Goal: Find contact information: Find contact information

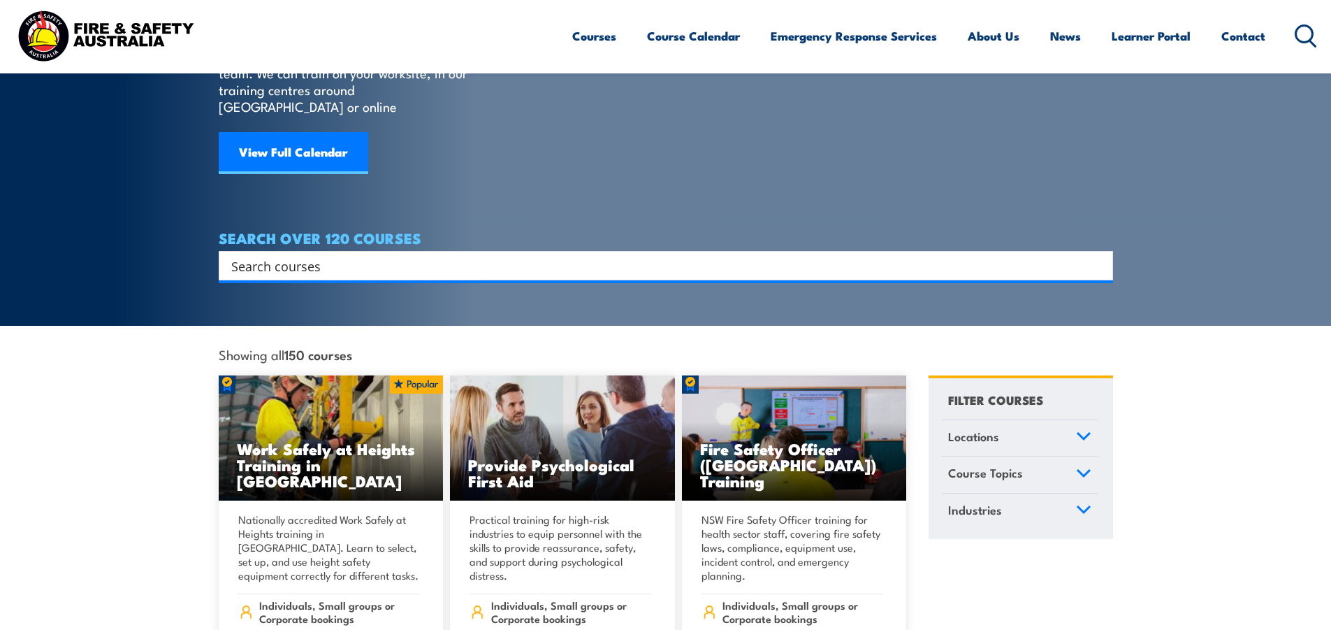
scroll to position [140, 0]
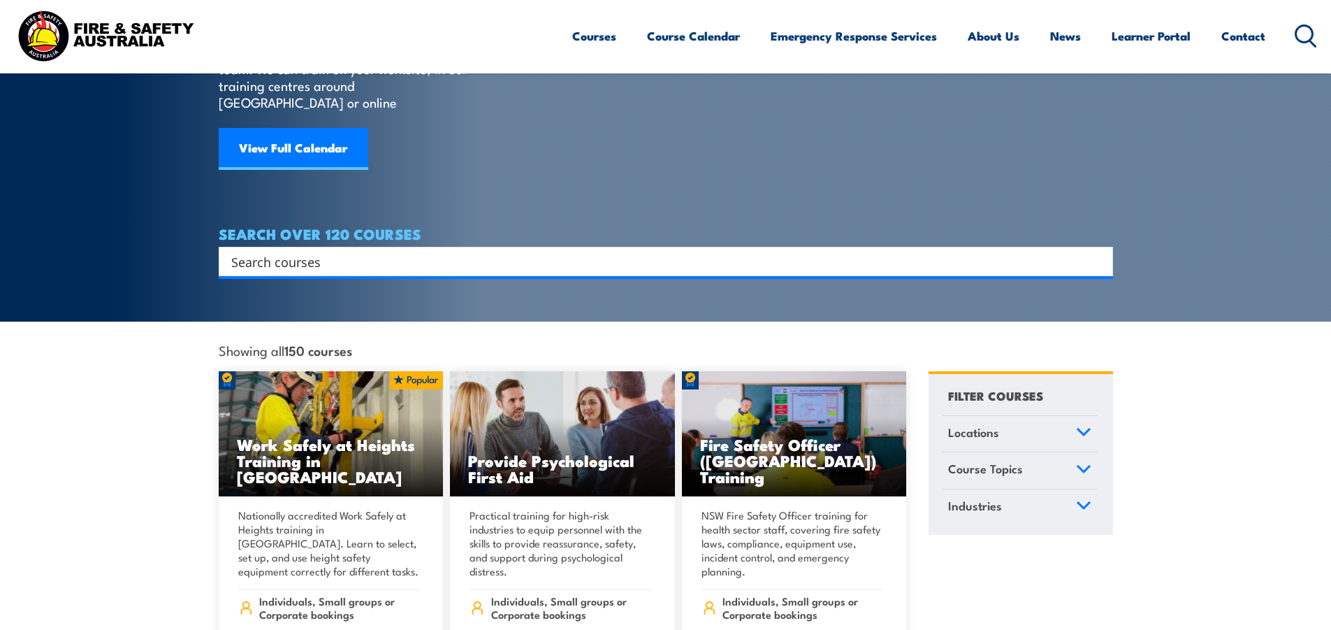
click at [1080, 427] on icon at bounding box center [1083, 432] width 15 height 10
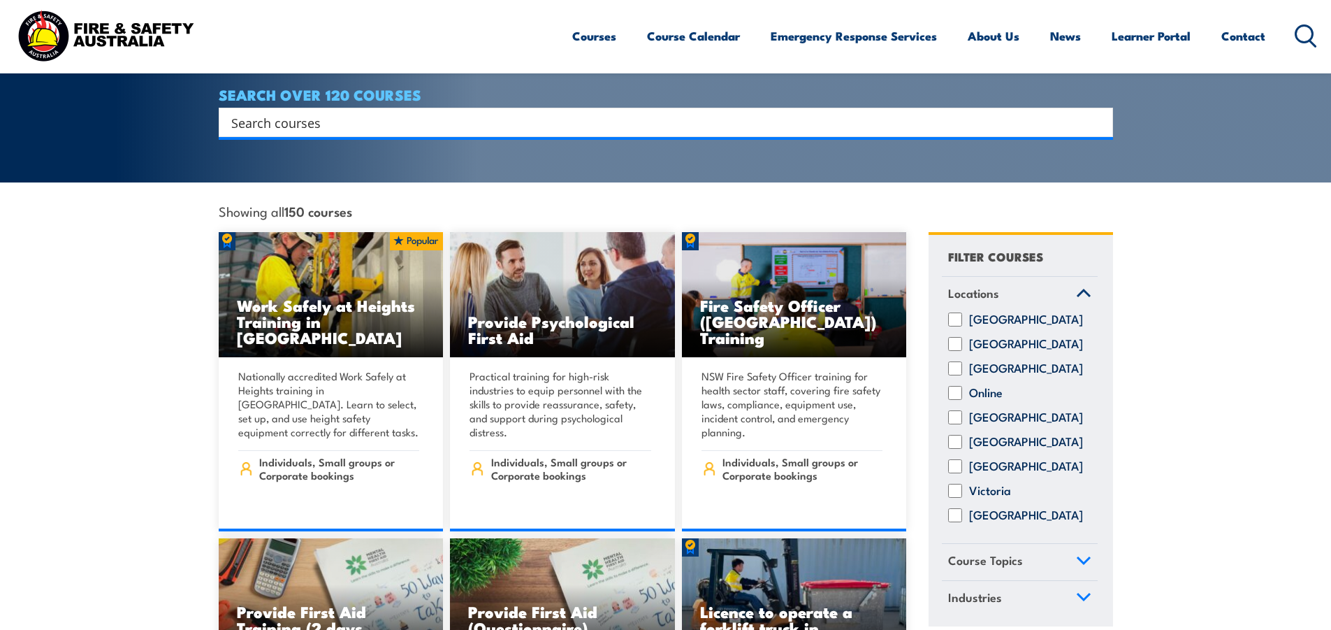
scroll to position [280, 0]
click at [948, 412] on input "[GEOGRAPHIC_DATA]" at bounding box center [955, 416] width 14 height 14
checkbox input "true"
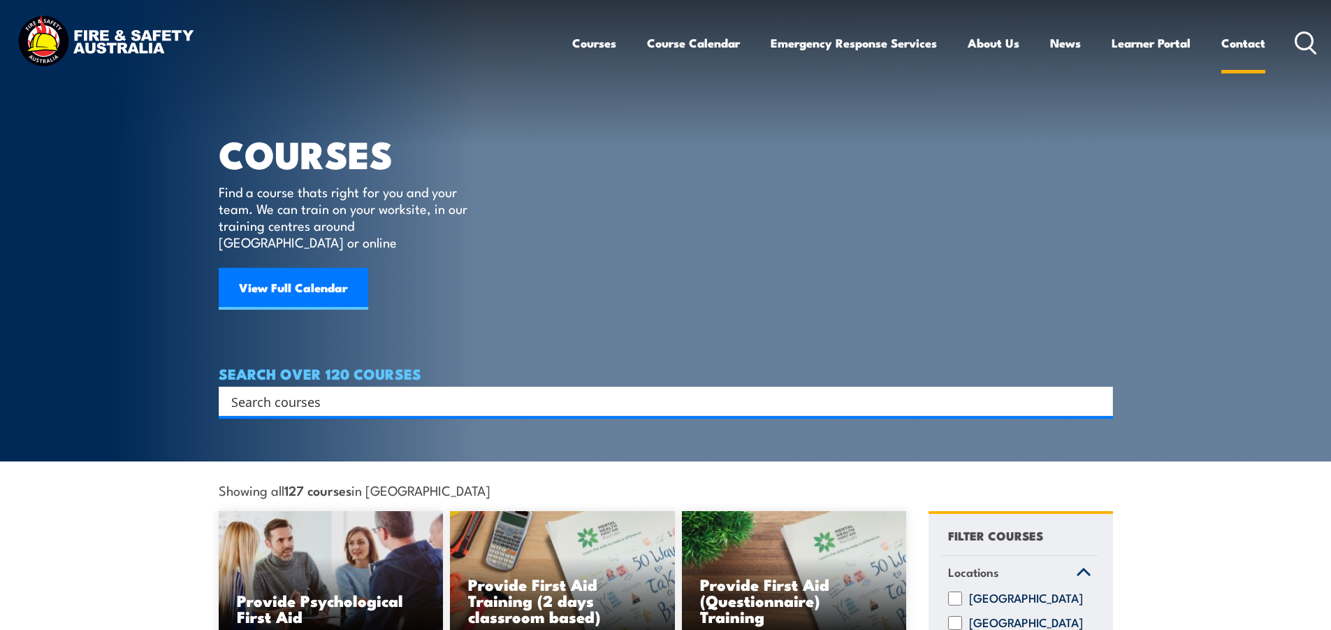
click at [1243, 37] on link "Contact" at bounding box center [1243, 42] width 44 height 37
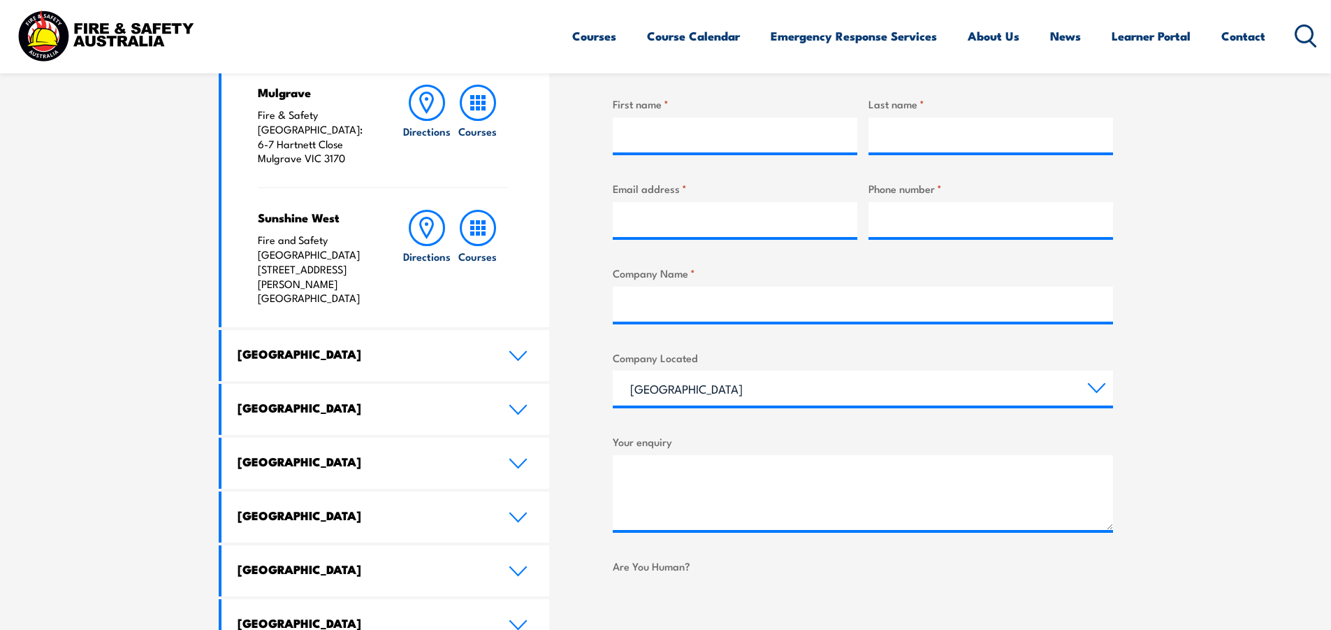
scroll to position [559, 0]
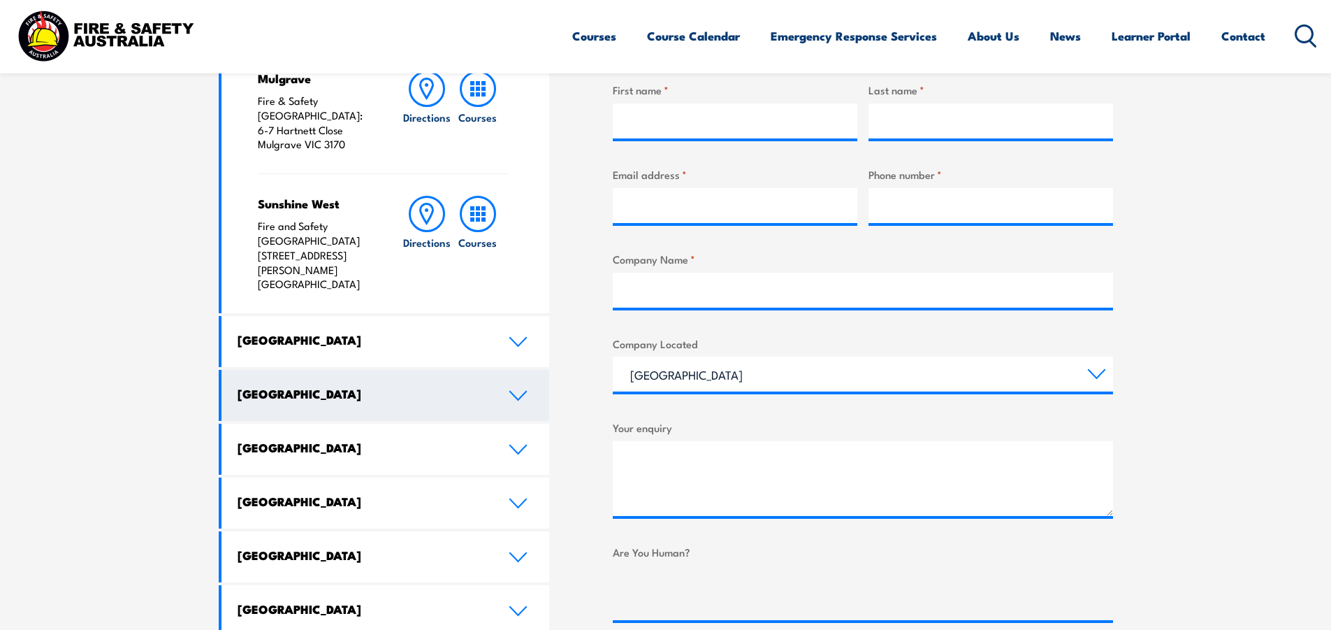
click at [505, 370] on link "[GEOGRAPHIC_DATA]" at bounding box center [386, 395] width 328 height 51
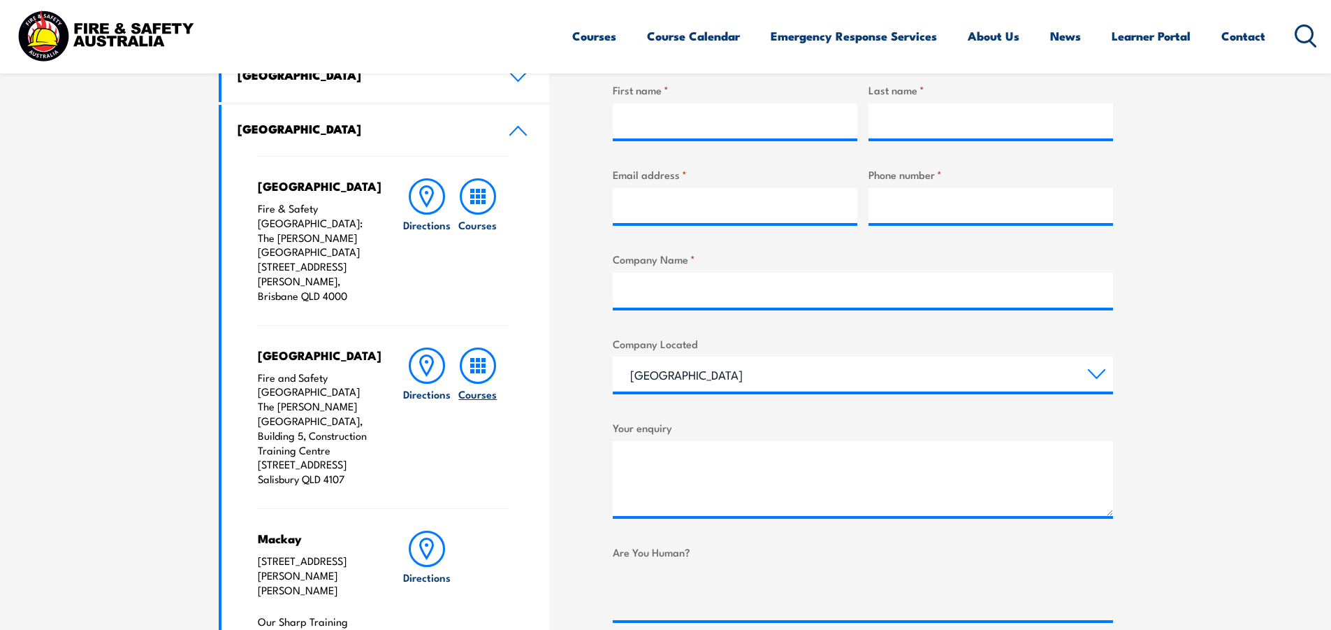
click at [484, 363] on rect at bounding box center [483, 365] width 4 height 4
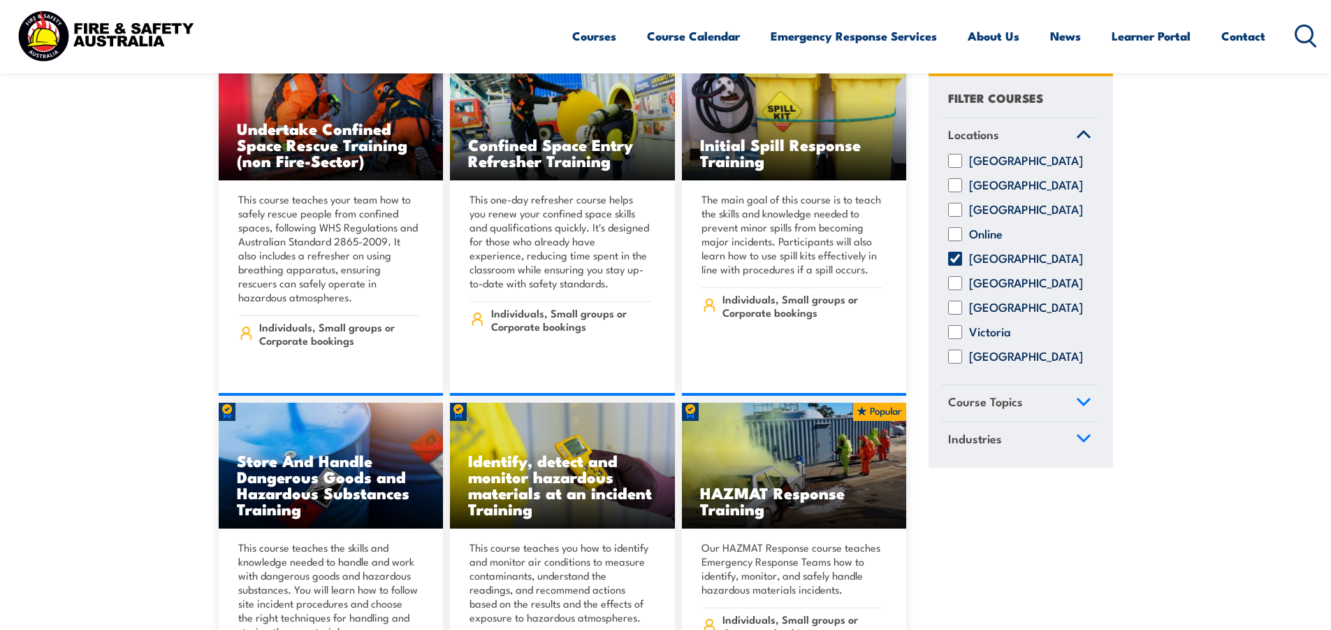
scroll to position [12019, 0]
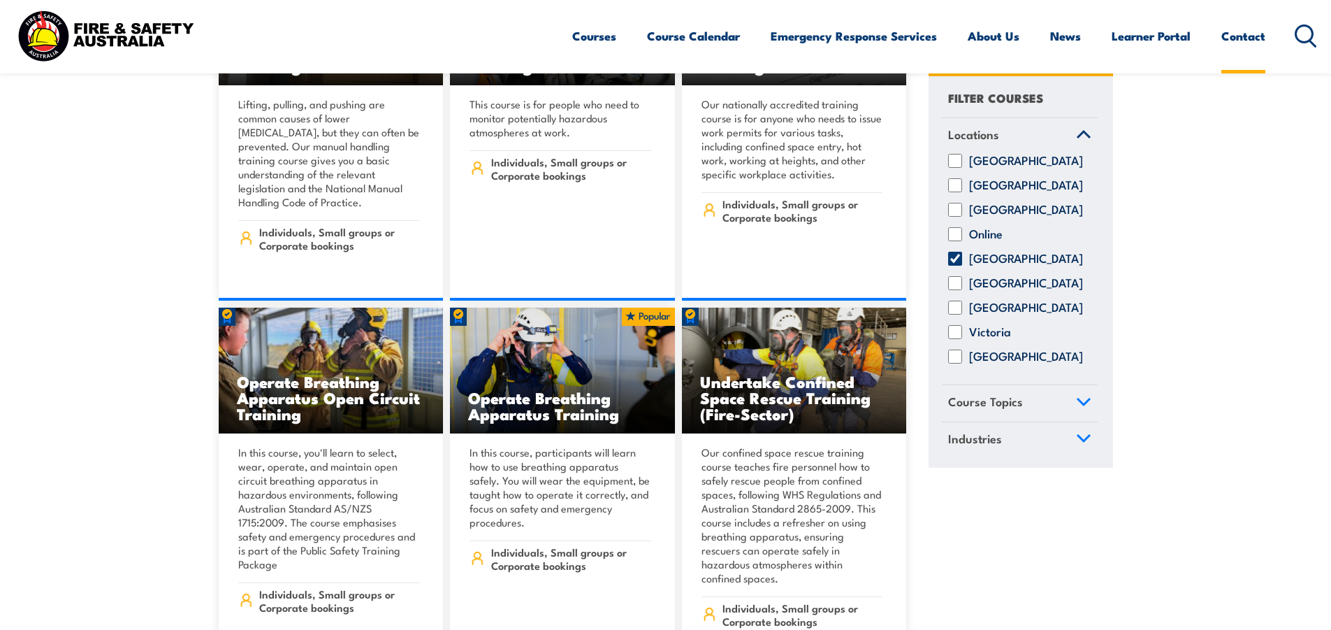
click at [1258, 31] on link "Contact" at bounding box center [1243, 35] width 44 height 37
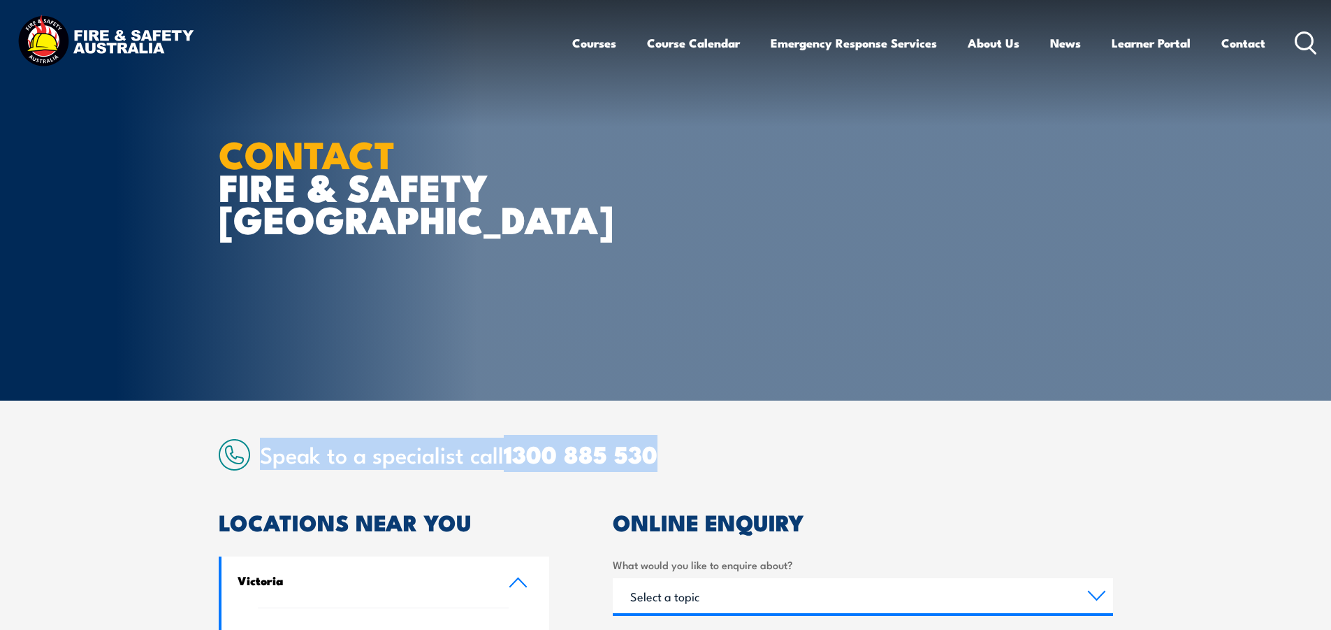
drag, startPoint x: 263, startPoint y: 456, endPoint x: 742, endPoint y: 463, distance: 479.4
click at [739, 464] on h2 "Speak to a specialist call 1300 885 530" at bounding box center [686, 453] width 853 height 25
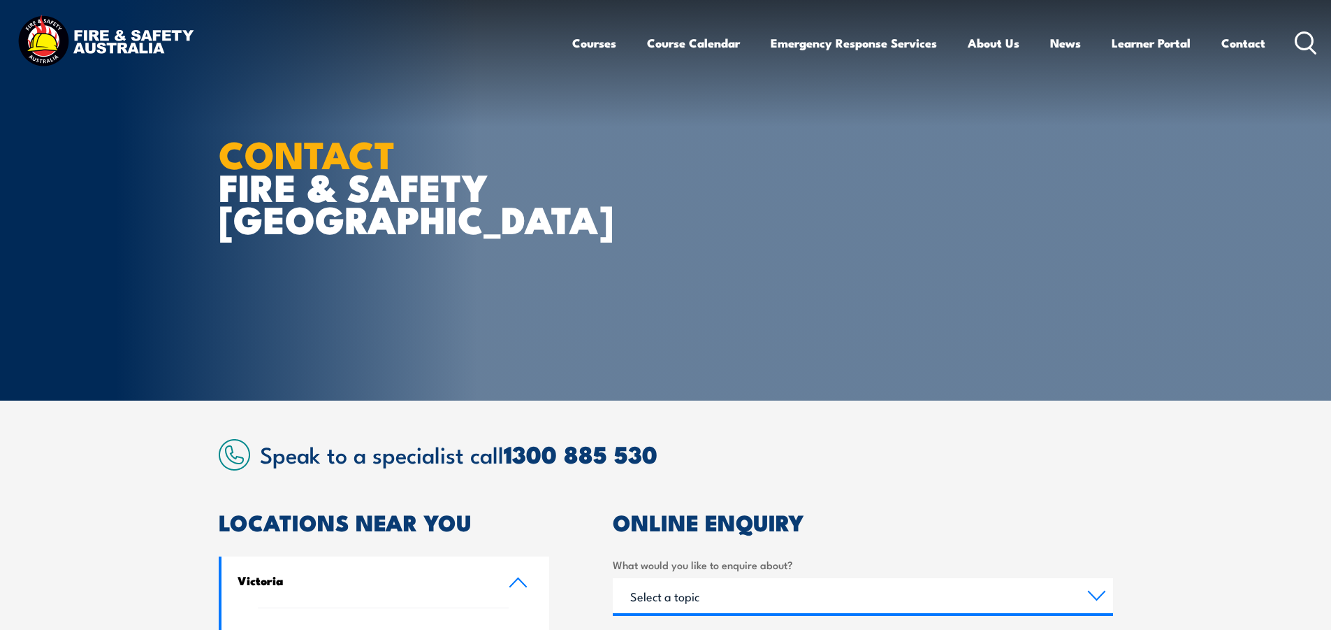
drag, startPoint x: 133, startPoint y: 433, endPoint x: 159, endPoint y: 454, distance: 33.3
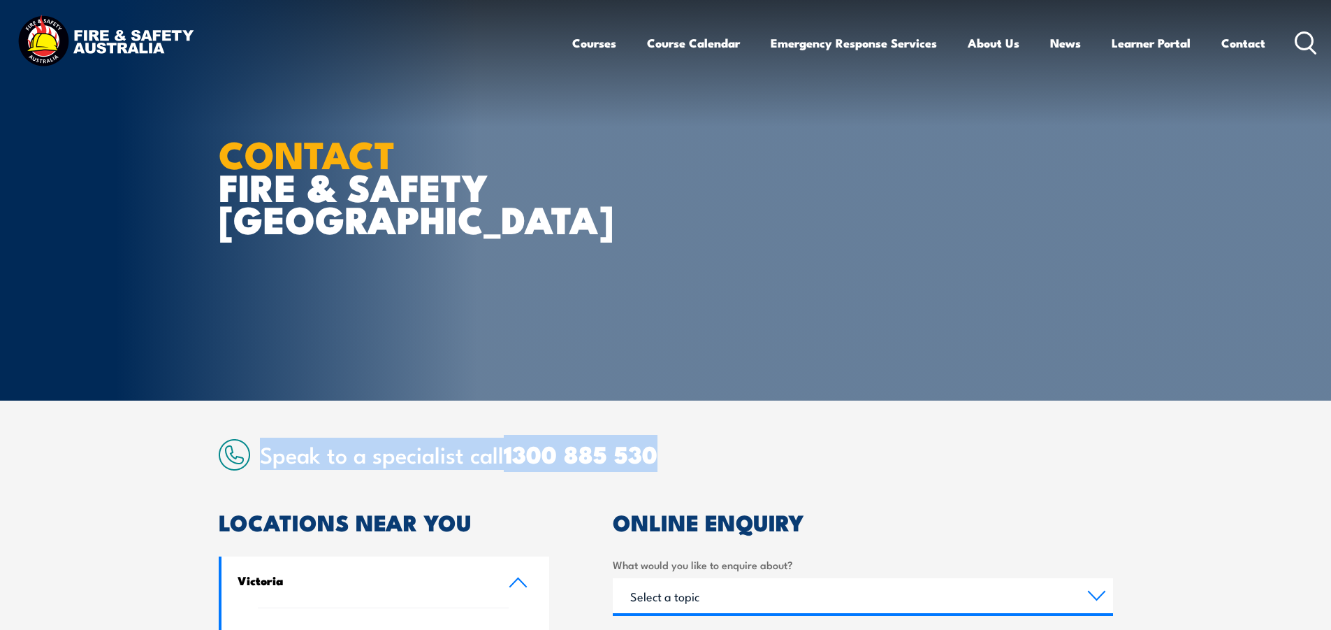
drag, startPoint x: 342, startPoint y: 459, endPoint x: 927, endPoint y: 467, distance: 584.9
click at [927, 467] on div "Speak to a specialist call 1300 885 530" at bounding box center [666, 454] width 894 height 31
click at [813, 448] on h2 "Speak to a specialist call 1300 885 530" at bounding box center [686, 453] width 853 height 25
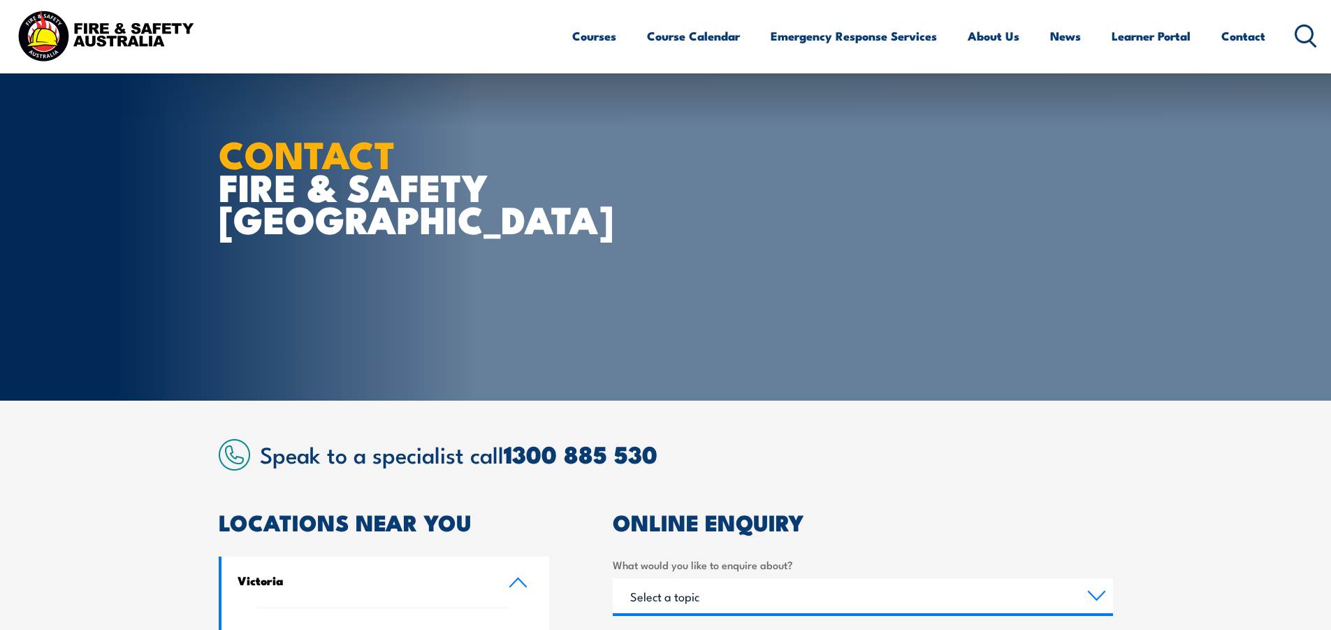
scroll to position [349, 0]
